Goal: Transaction & Acquisition: Purchase product/service

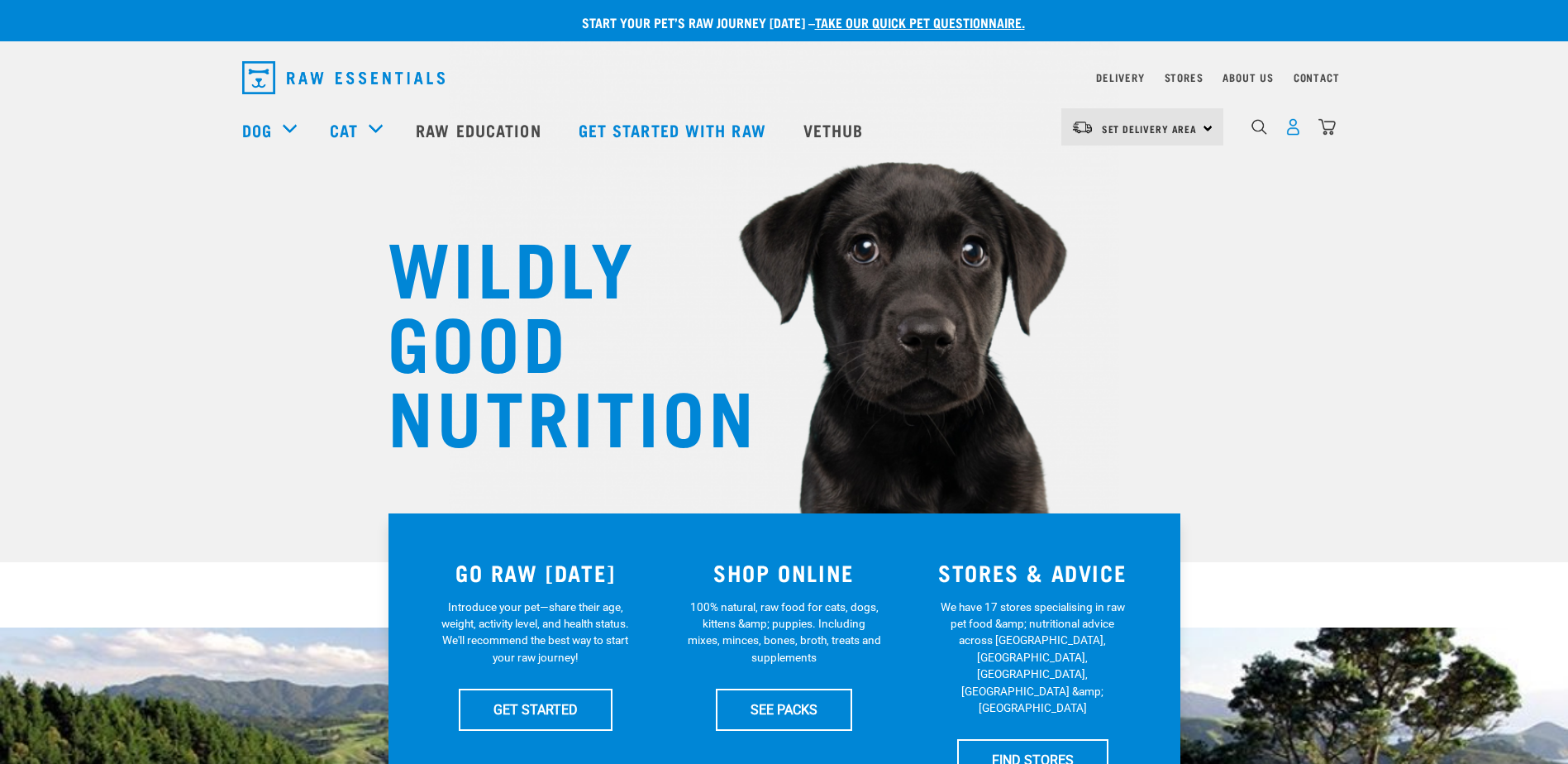
click at [1297, 136] on img "dropdown navigation" at bounding box center [1293, 126] width 18 height 18
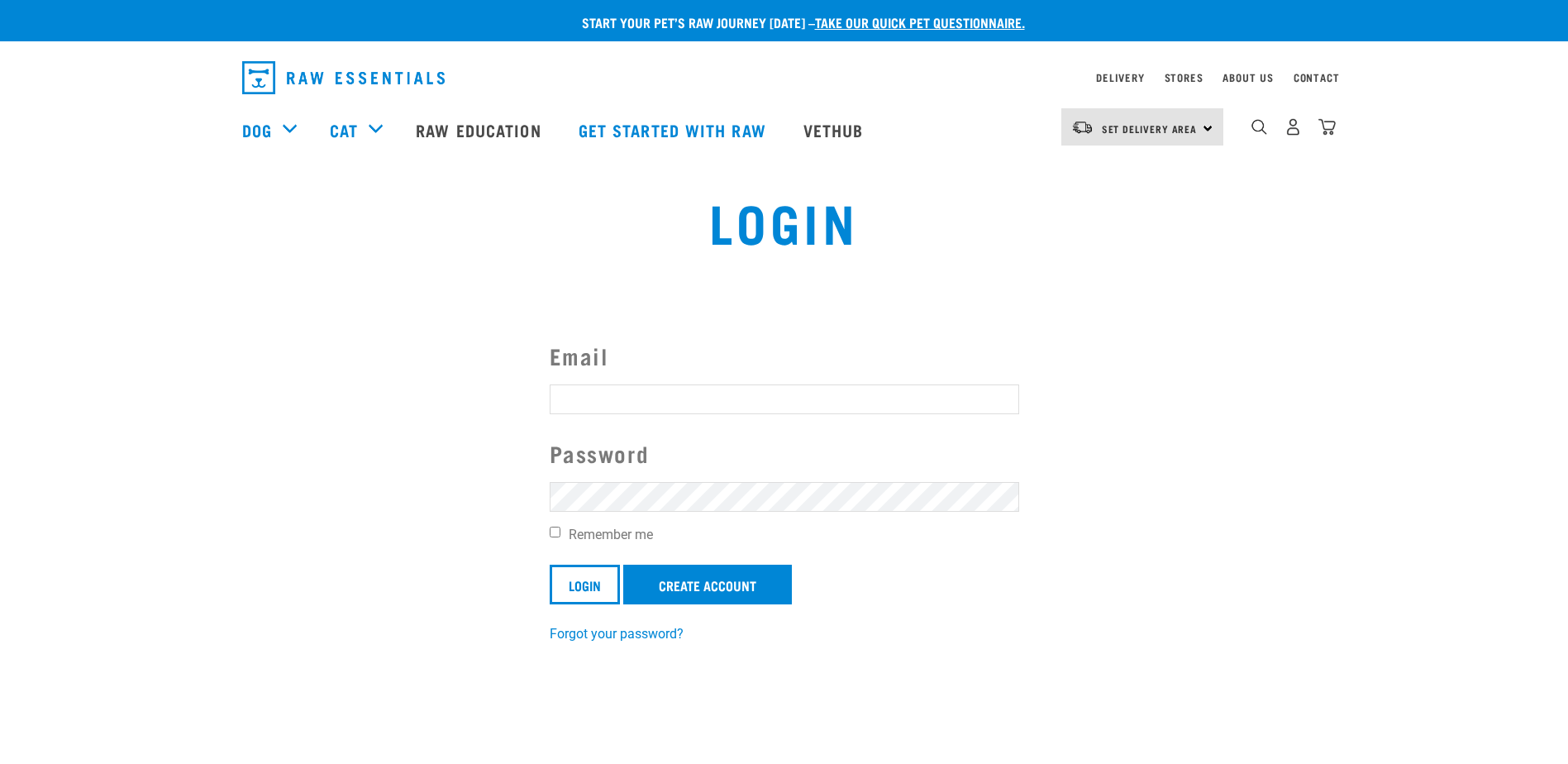
click at [602, 398] on input "Email" at bounding box center [784, 399] width 470 height 30
type input "robynaplin14@gmail.com"
click at [550, 564] on input "Login" at bounding box center [585, 584] width 70 height 40
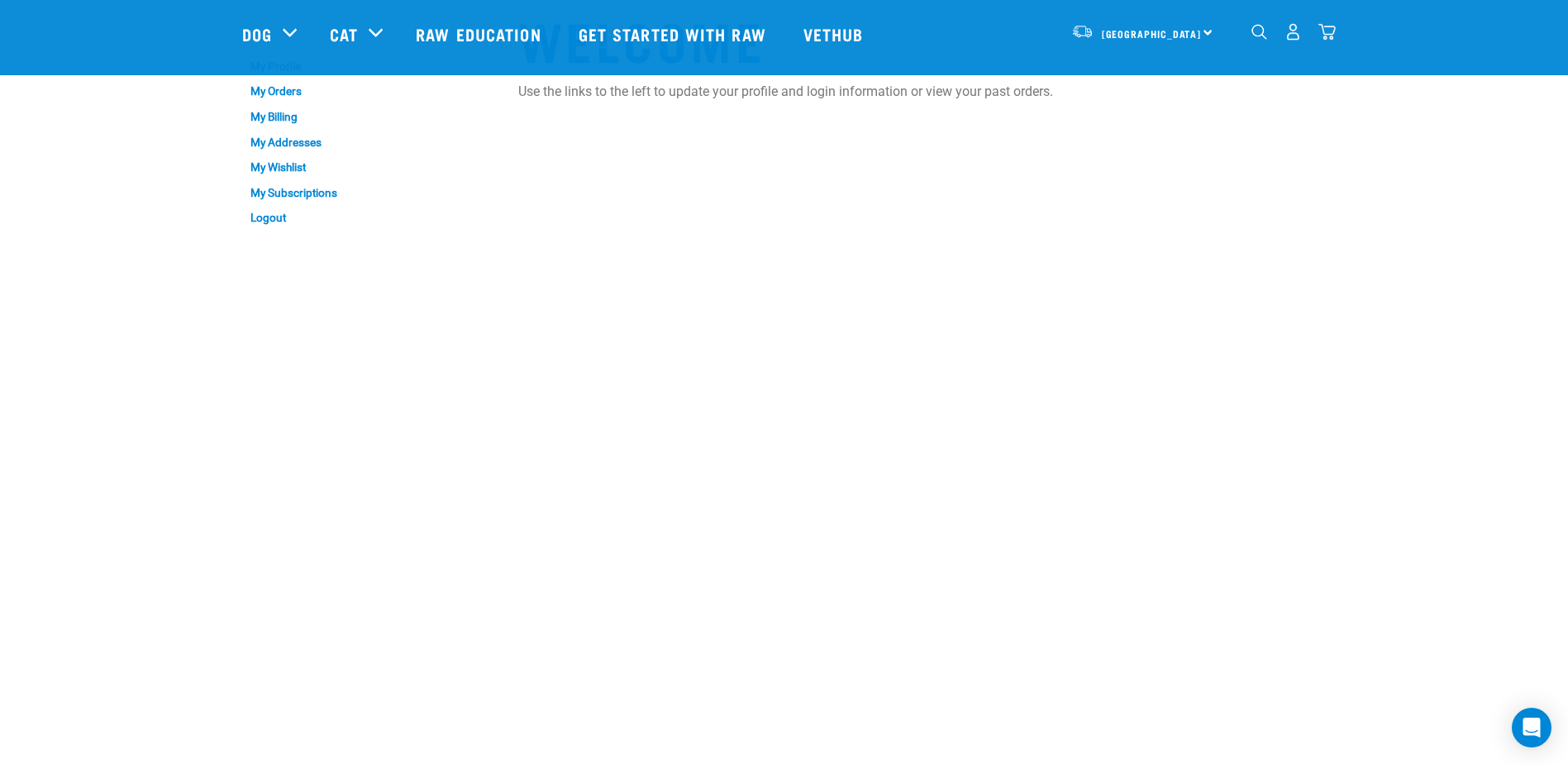
scroll to position [83, 0]
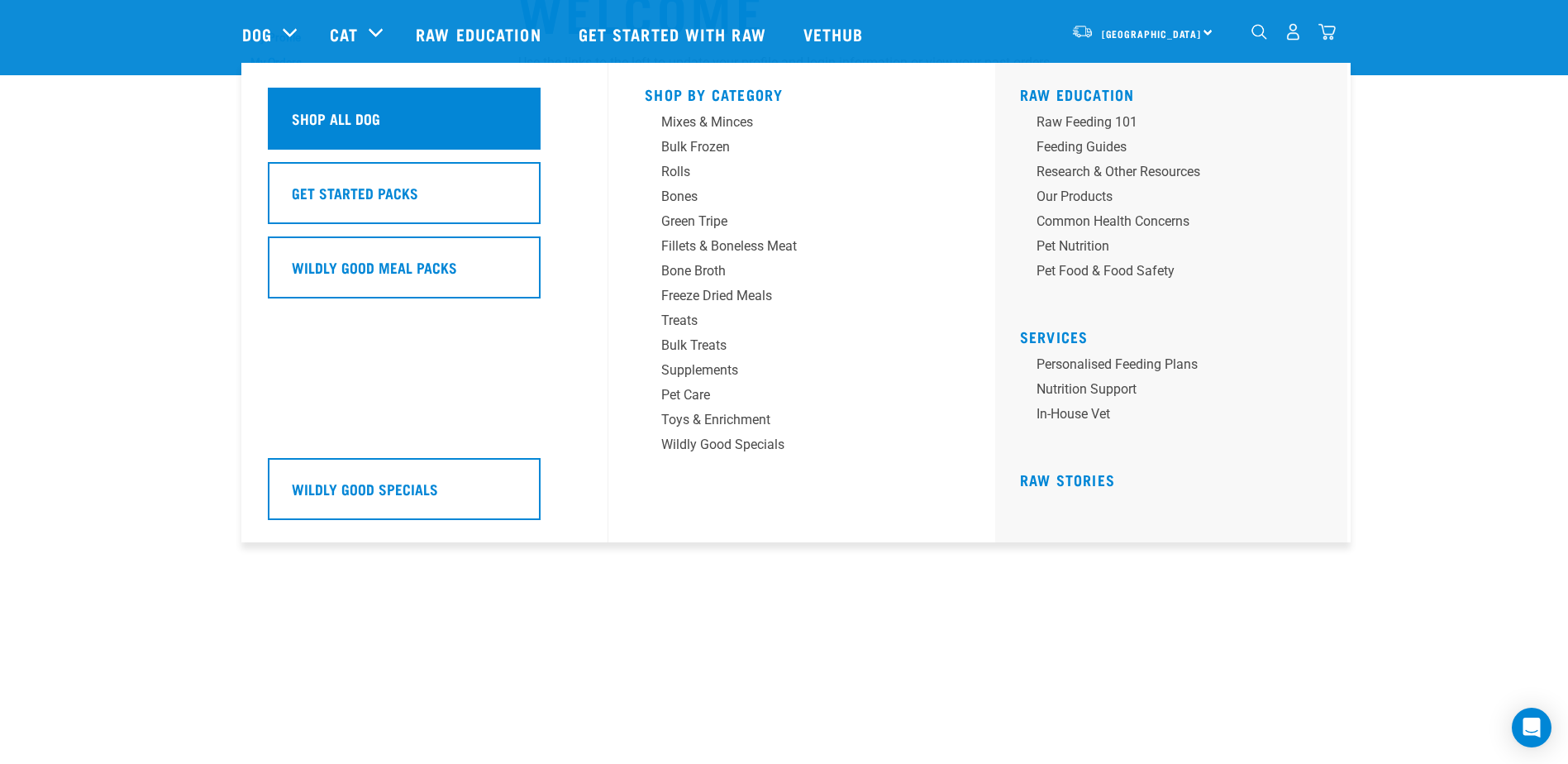
click at [320, 119] on h5 "Shop All Dog" at bounding box center [336, 117] width 89 height 21
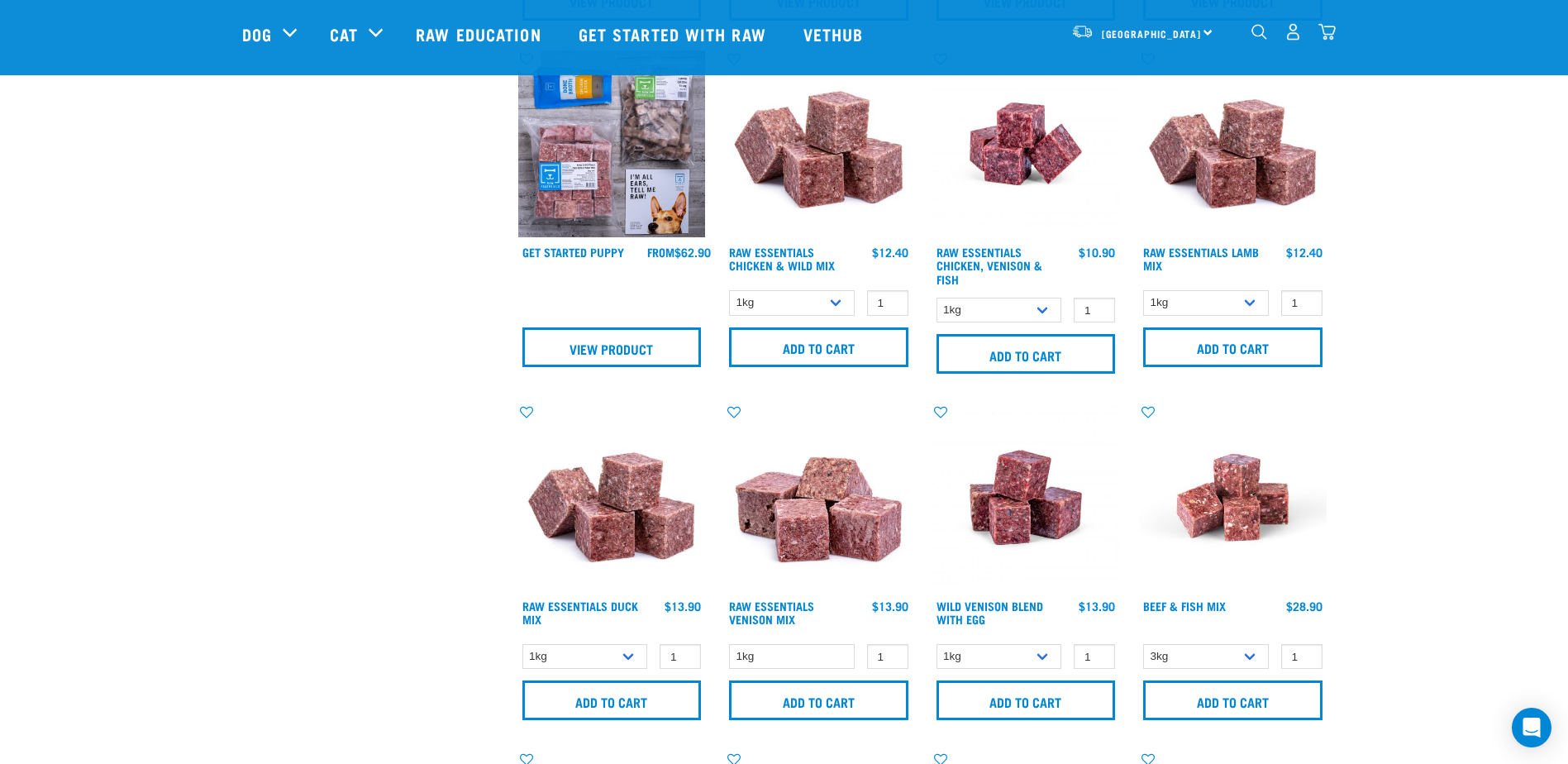
scroll to position [744, 0]
